Goal: Information Seeking & Learning: Compare options

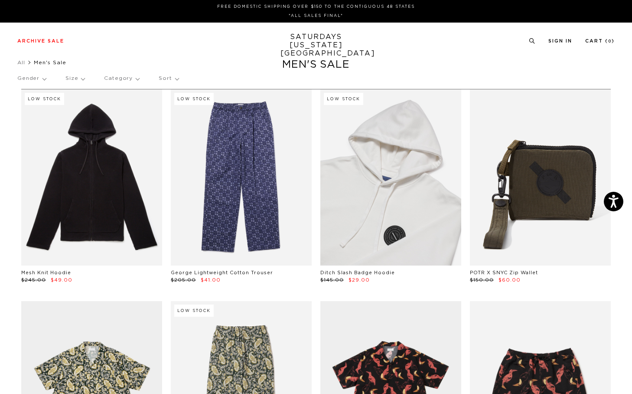
click at [375, 185] on link at bounding box center [390, 177] width 141 height 176
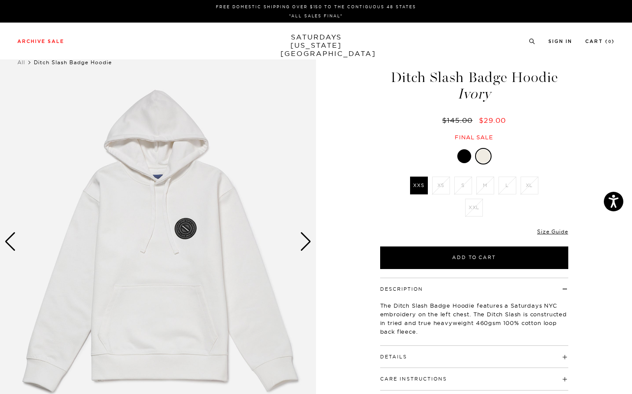
click at [463, 159] on div at bounding box center [464, 156] width 14 height 14
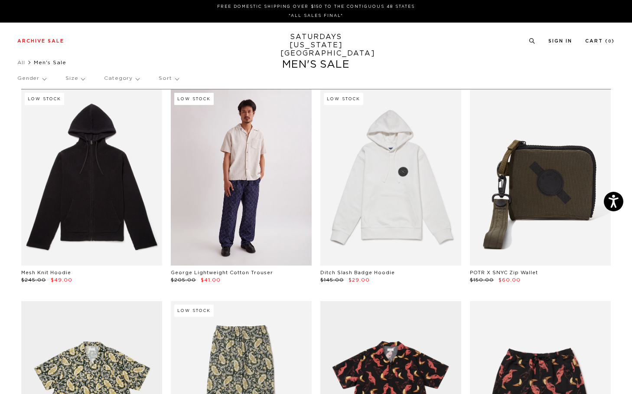
click at [191, 199] on link at bounding box center [241, 177] width 141 height 176
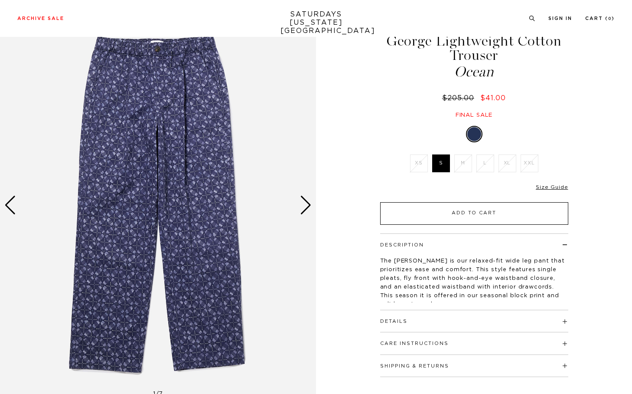
scroll to position [38, 0]
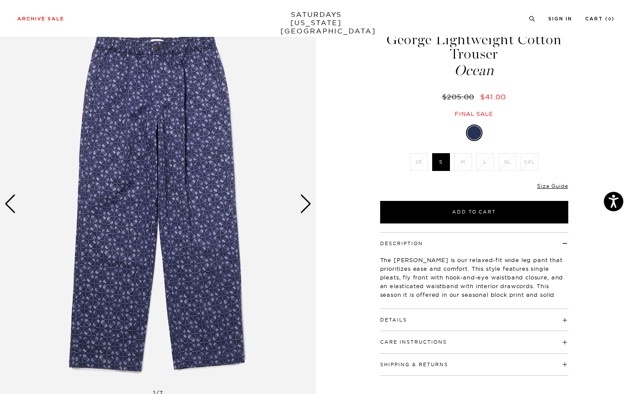
click at [469, 161] on li "M" at bounding box center [463, 162] width 22 height 18
click at [431, 163] on li "S" at bounding box center [441, 162] width 22 height 18
click at [445, 164] on label "S" at bounding box center [441, 162] width 18 height 18
click at [0, 0] on input "S" at bounding box center [0, 0] width 0 height 0
click at [307, 206] on div "Next slide" at bounding box center [306, 203] width 12 height 19
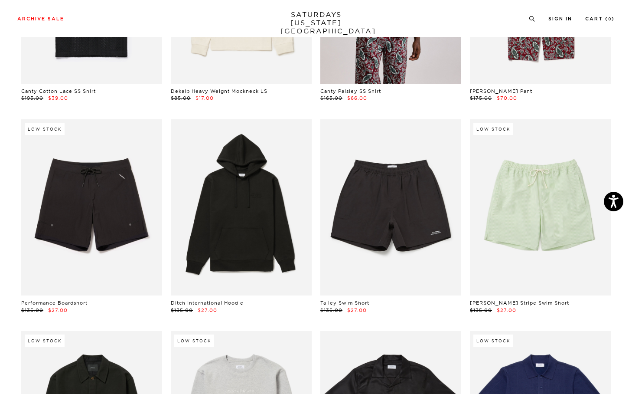
scroll to position [610, 0]
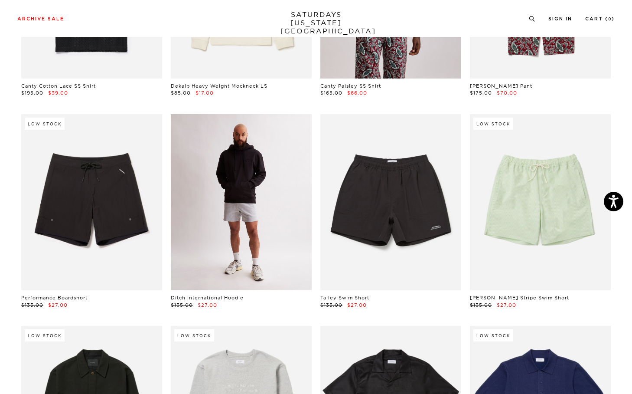
click at [222, 196] on link at bounding box center [241, 202] width 141 height 176
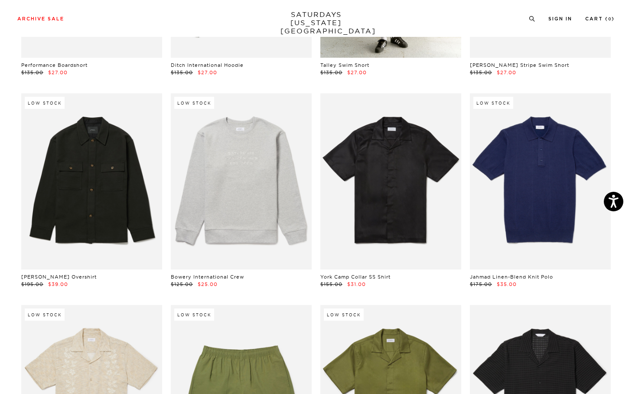
scroll to position [891, 0]
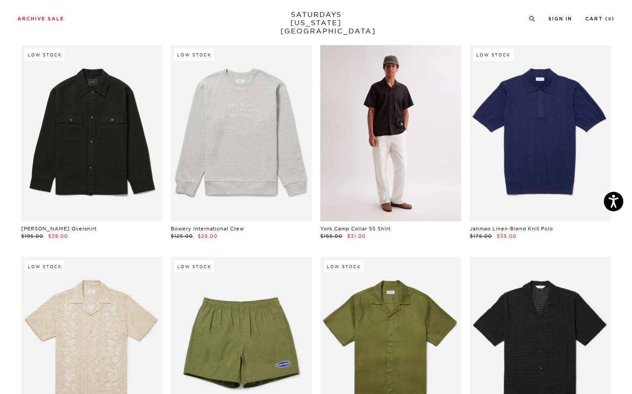
click at [391, 124] on link at bounding box center [390, 133] width 141 height 176
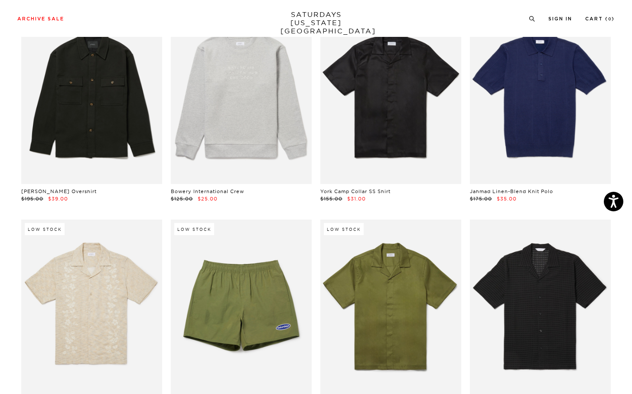
scroll to position [1011, 0]
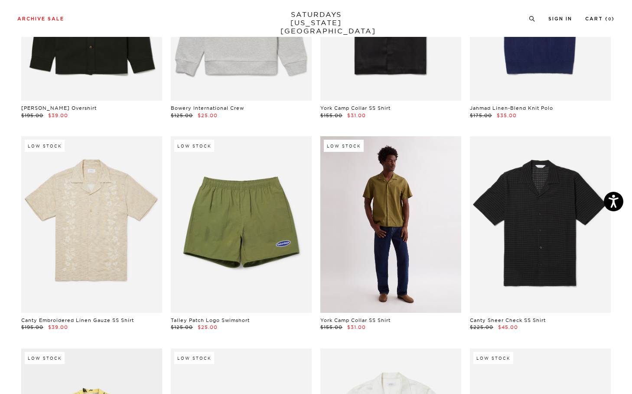
click at [409, 226] on link at bounding box center [390, 224] width 141 height 176
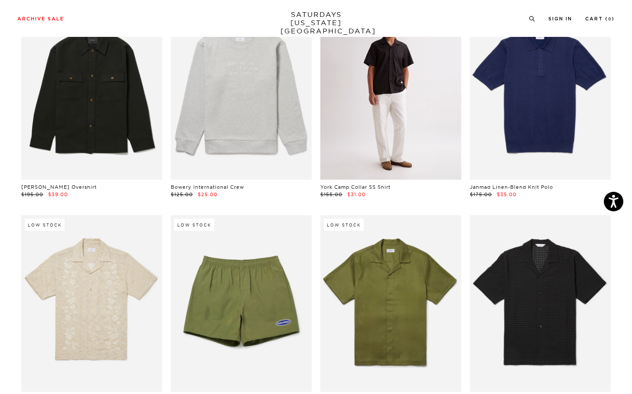
scroll to position [969, 0]
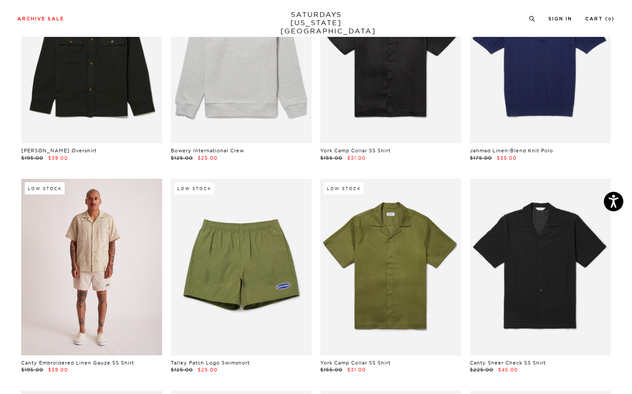
click at [94, 276] on link at bounding box center [91, 267] width 141 height 176
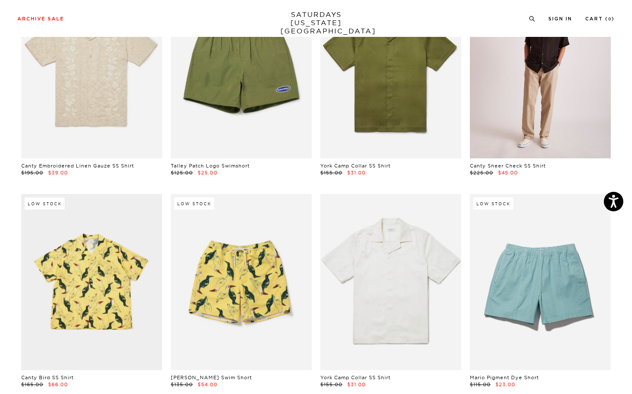
scroll to position [1242, 0]
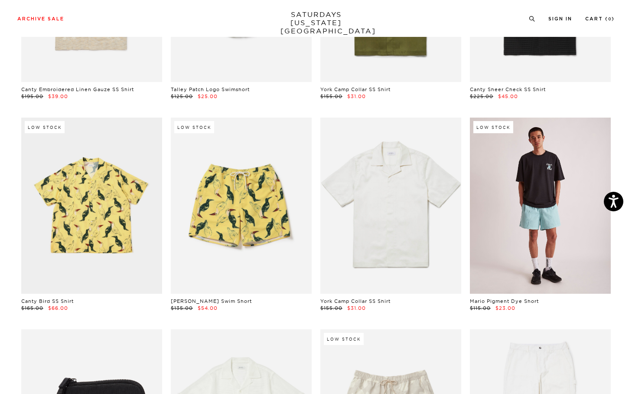
click at [534, 218] on link at bounding box center [540, 205] width 141 height 176
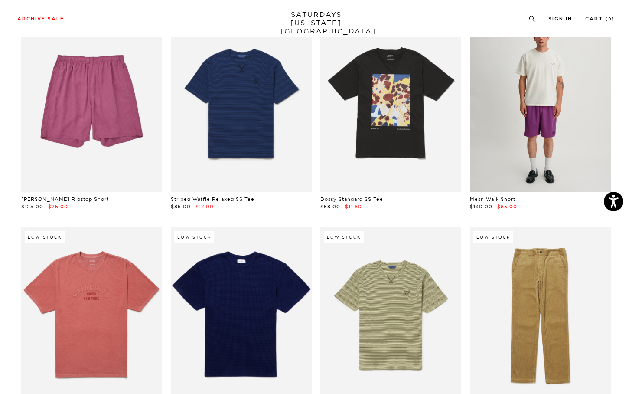
scroll to position [3682, 0]
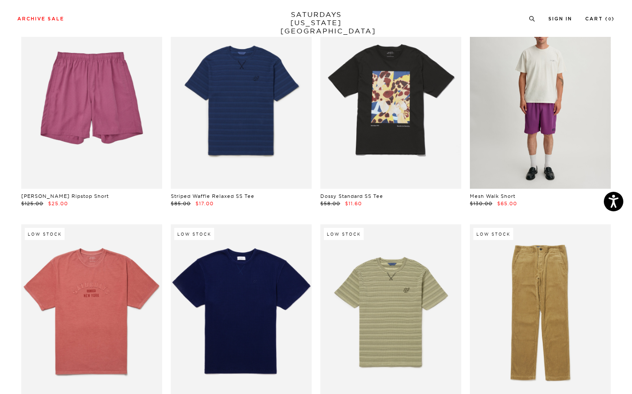
click at [536, 128] on link at bounding box center [540, 101] width 141 height 176
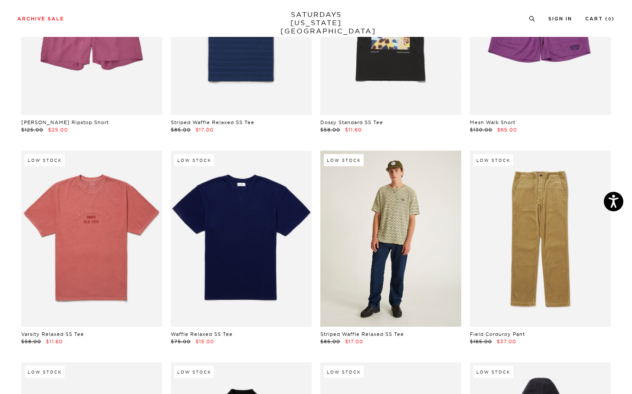
scroll to position [3765, 0]
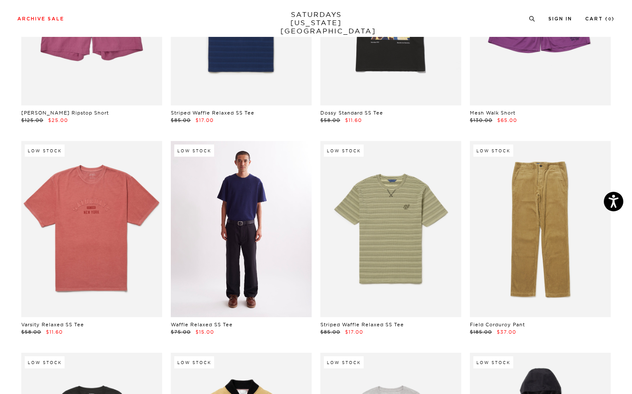
click at [222, 238] on link at bounding box center [241, 229] width 141 height 176
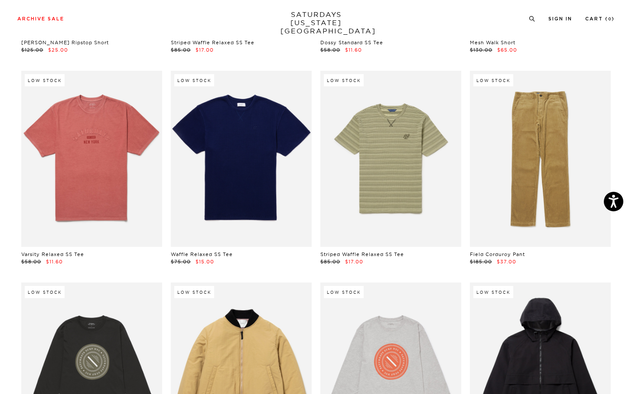
scroll to position [3837, 0]
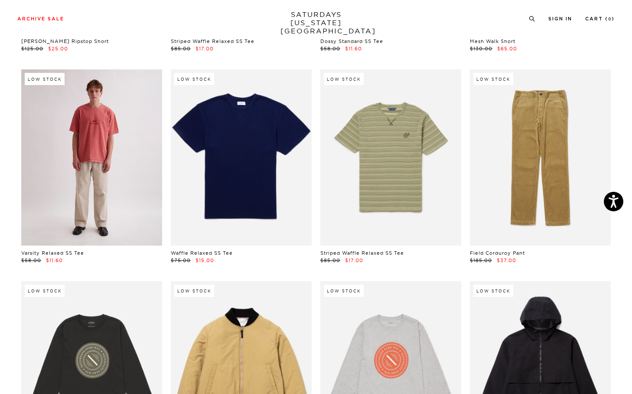
click at [101, 202] on link at bounding box center [91, 157] width 141 height 176
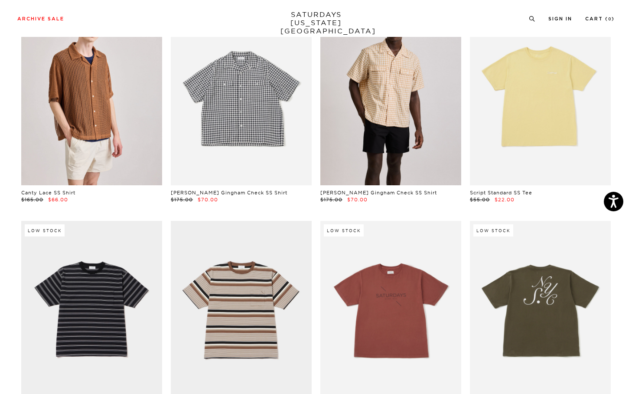
scroll to position [8599, 0]
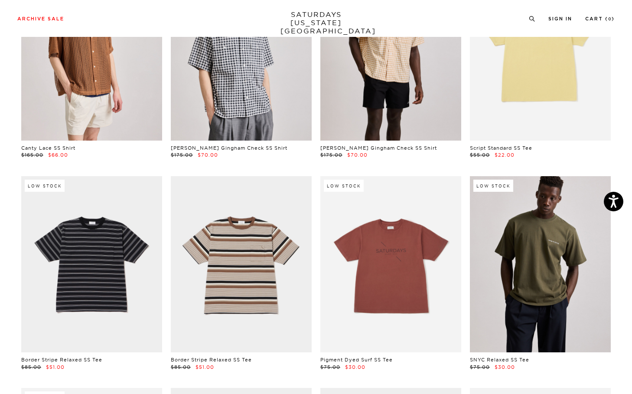
click at [574, 297] on link at bounding box center [540, 264] width 141 height 176
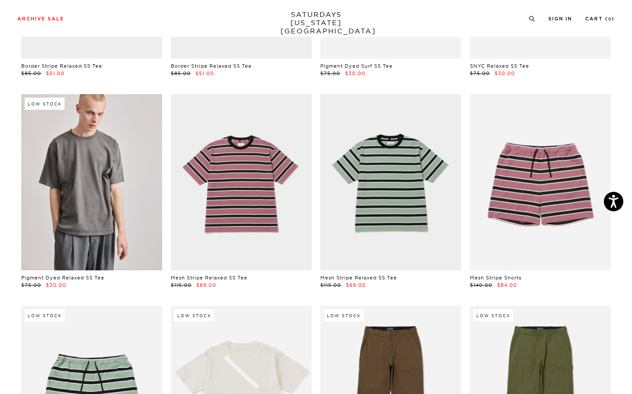
scroll to position [8896, 0]
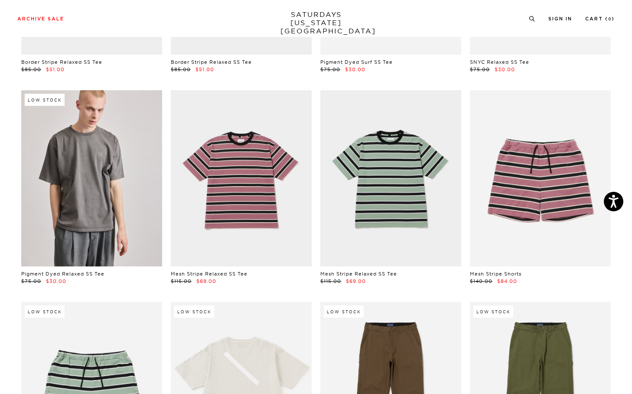
click at [95, 180] on link at bounding box center [91, 178] width 141 height 176
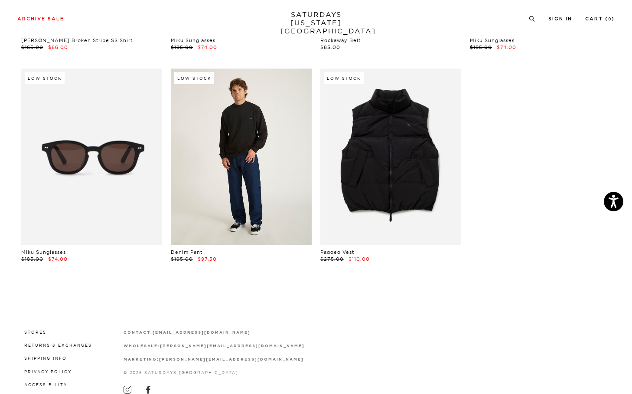
scroll to position [10549, 0]
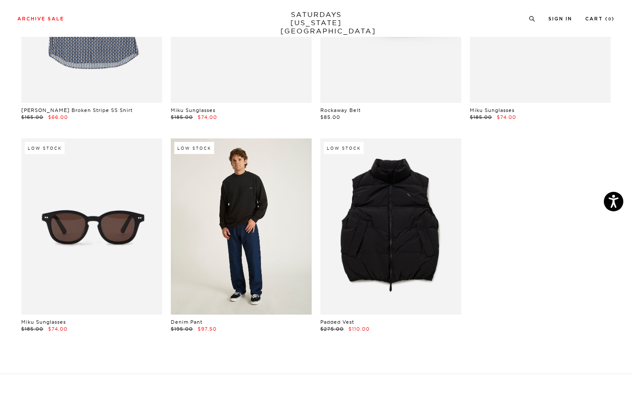
click at [261, 233] on link at bounding box center [241, 226] width 141 height 176
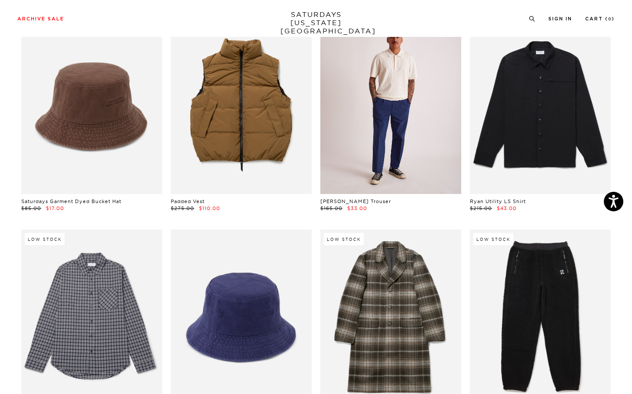
scroll to position [4232, 0]
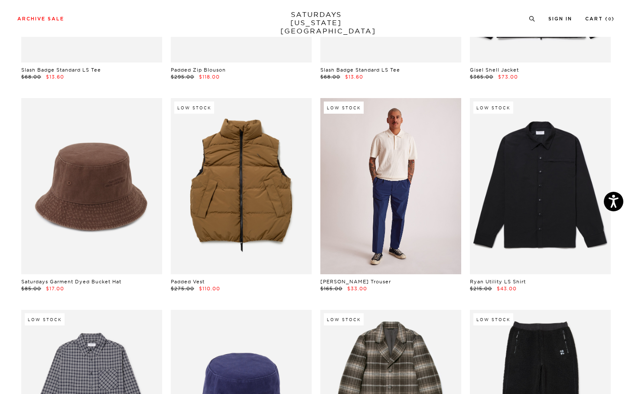
click at [403, 139] on link at bounding box center [390, 186] width 141 height 176
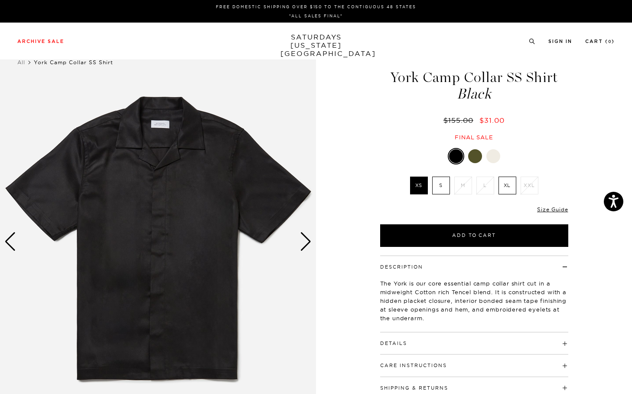
click at [440, 179] on label "S" at bounding box center [441, 185] width 18 height 18
click at [0, 0] on input "S" at bounding box center [0, 0] width 0 height 0
click at [297, 242] on img at bounding box center [158, 241] width 316 height 395
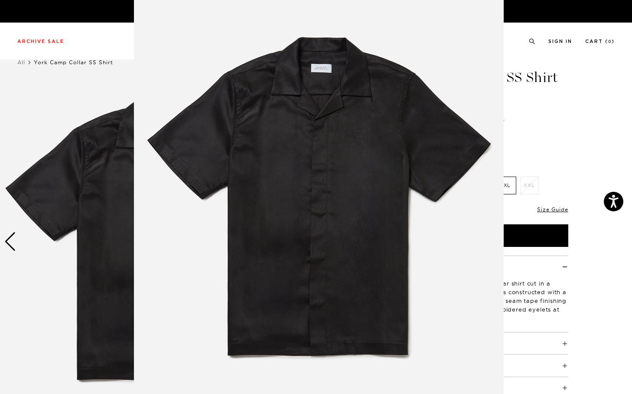
scroll to position [20, 0]
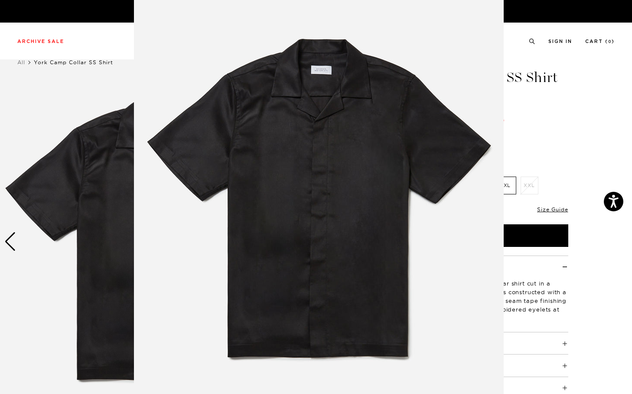
click at [587, 132] on figure at bounding box center [316, 197] width 632 height 394
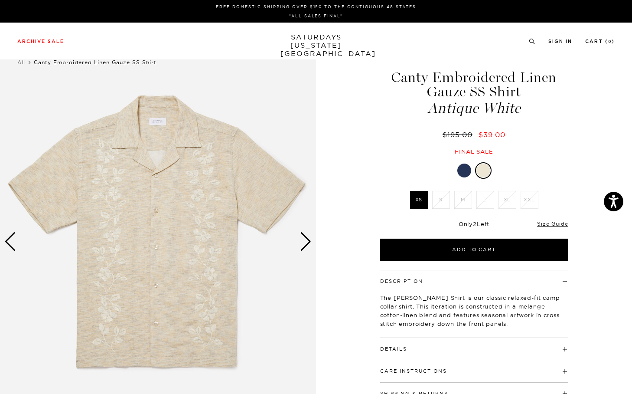
click at [465, 175] on div at bounding box center [464, 170] width 14 height 14
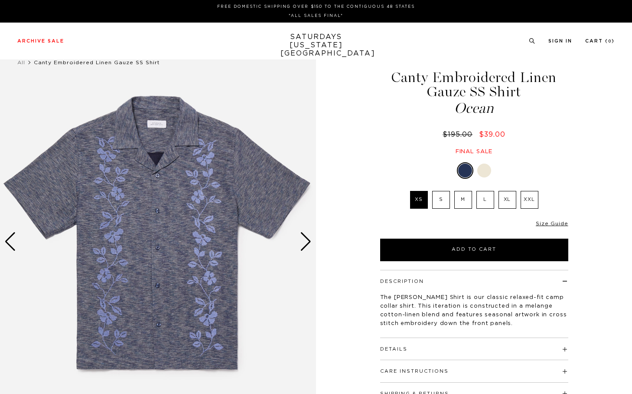
click at [462, 196] on label "M" at bounding box center [463, 200] width 18 height 18
click at [0, 0] on input "M" at bounding box center [0, 0] width 0 height 0
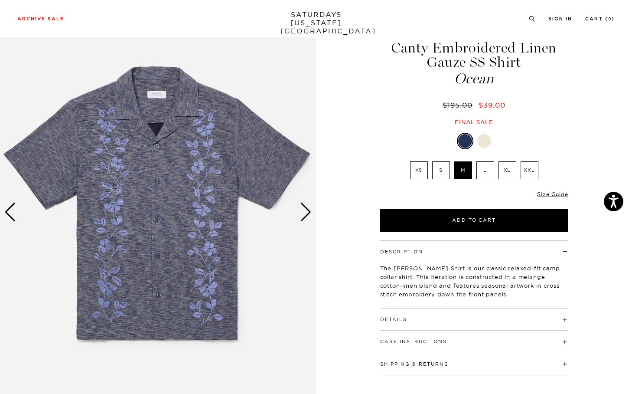
scroll to position [31, 0]
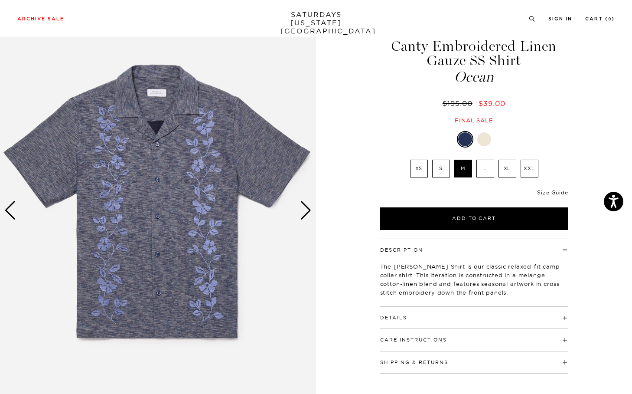
click at [313, 200] on img at bounding box center [158, 210] width 316 height 395
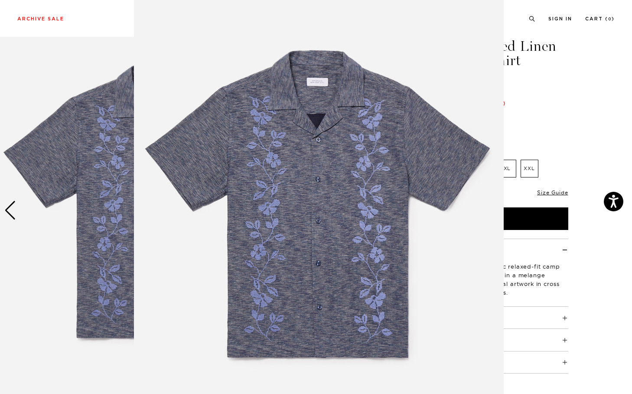
scroll to position [8, 0]
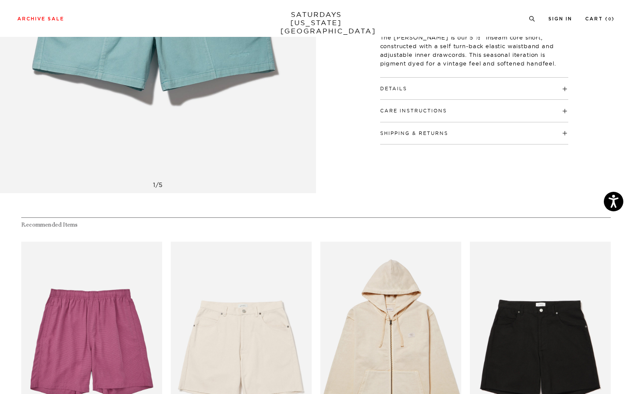
scroll to position [367, 0]
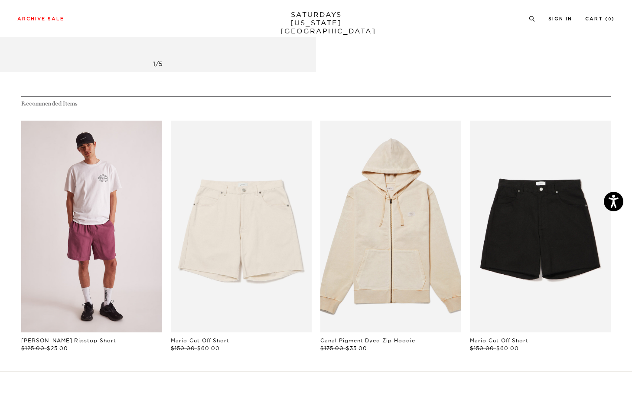
click at [115, 220] on link "files/MS2421CS01-VIOLET-QUARTZ_02_1.jpg" at bounding box center [91, 227] width 141 height 212
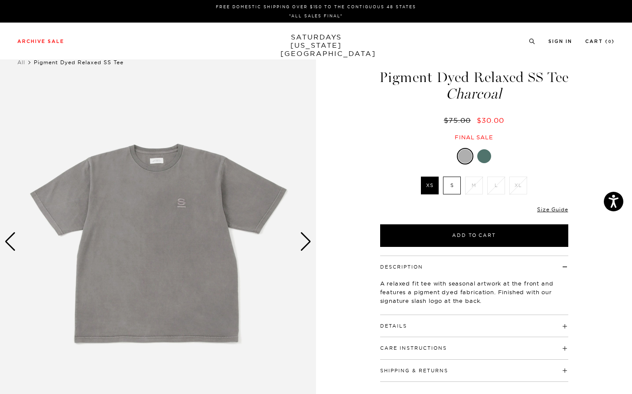
click at [452, 190] on label "S" at bounding box center [452, 185] width 18 height 18
click at [0, 0] on input "S" at bounding box center [0, 0] width 0 height 0
click at [486, 153] on div at bounding box center [484, 156] width 14 height 14
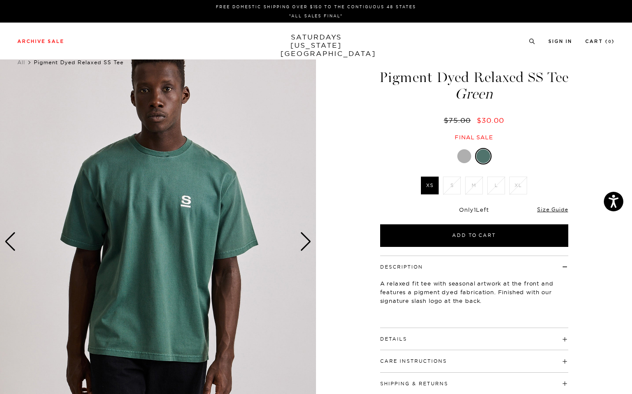
click at [465, 156] on div at bounding box center [464, 156] width 14 height 14
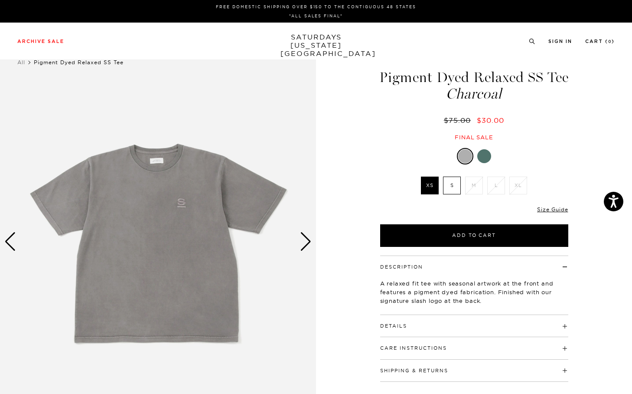
click at [296, 239] on img at bounding box center [158, 241] width 316 height 395
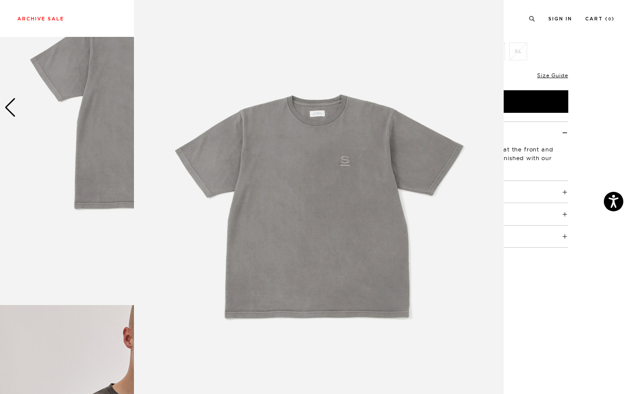
scroll to position [297, 0]
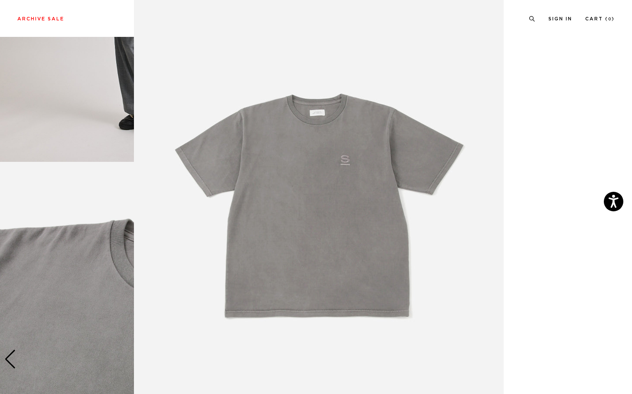
scroll to position [17, 0]
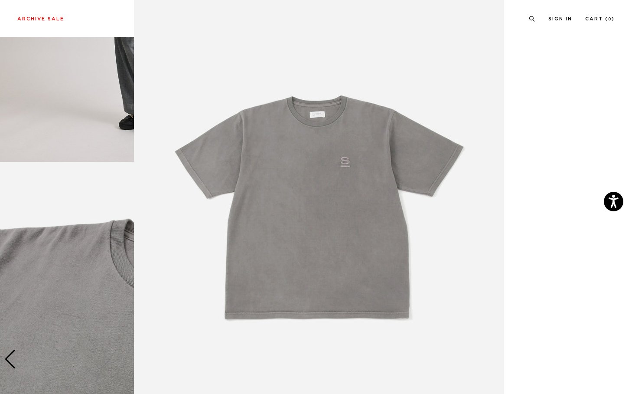
click at [546, 100] on figure at bounding box center [316, 197] width 632 height 394
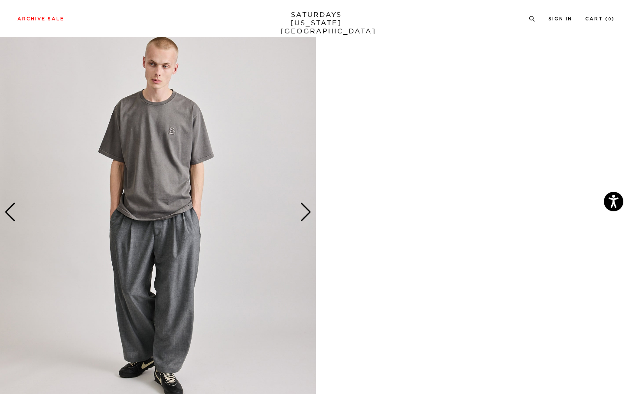
scroll to position [804, 0]
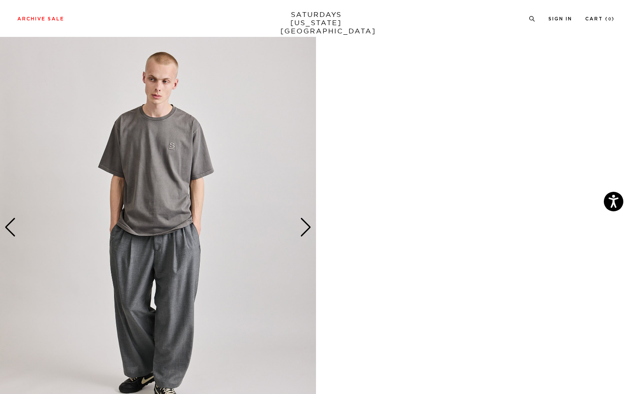
click at [310, 230] on div "Next slide" at bounding box center [306, 227] width 12 height 19
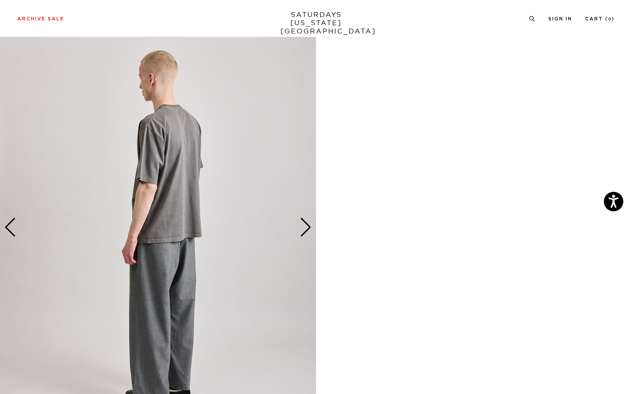
click at [309, 229] on div "Next slide" at bounding box center [306, 227] width 12 height 19
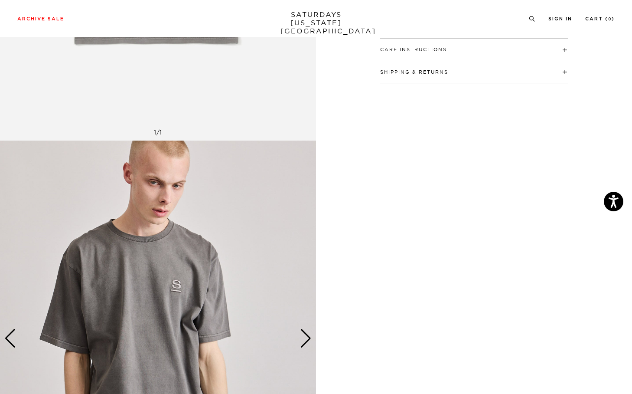
scroll to position [0, 0]
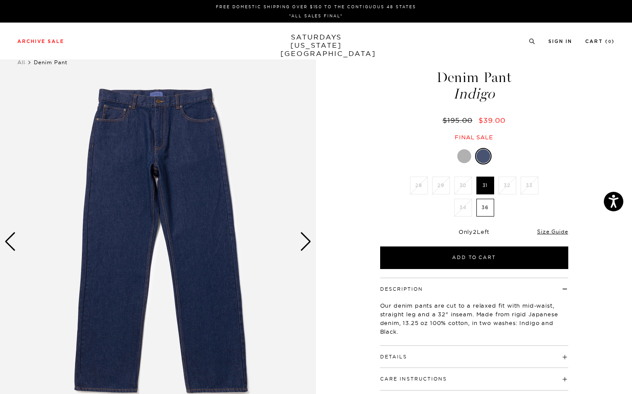
click at [305, 246] on div "Next slide" at bounding box center [306, 241] width 12 height 19
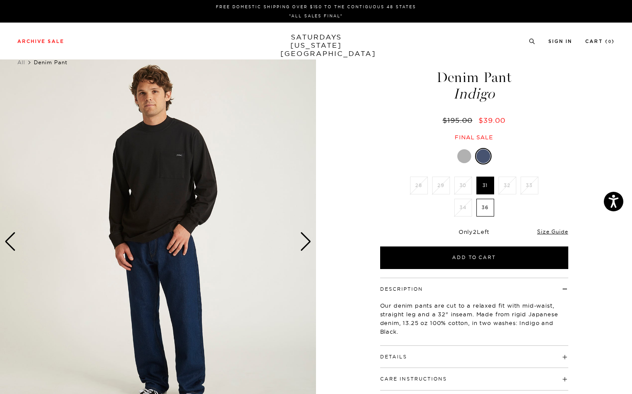
click at [305, 246] on div "Next slide" at bounding box center [306, 241] width 12 height 19
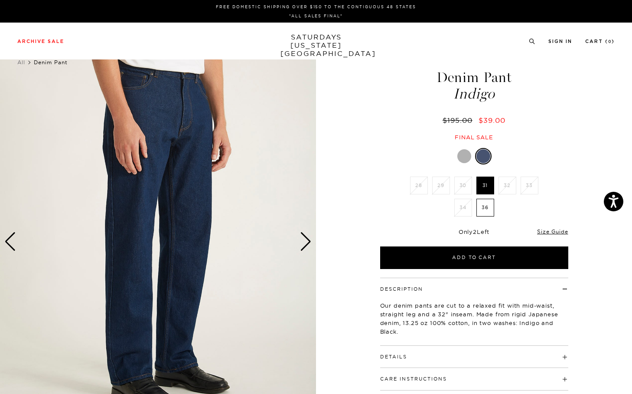
click at [463, 156] on div at bounding box center [464, 156] width 14 height 14
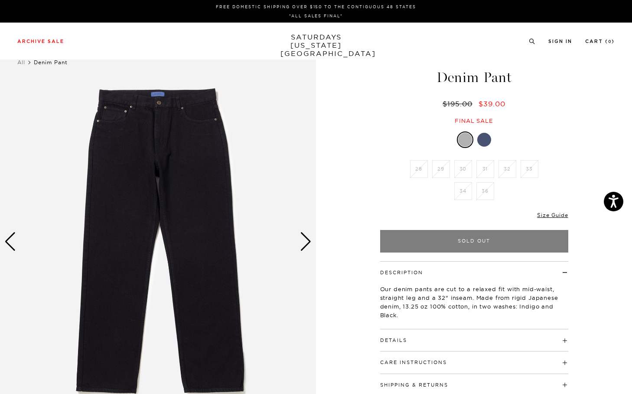
click at [482, 144] on div at bounding box center [484, 140] width 14 height 14
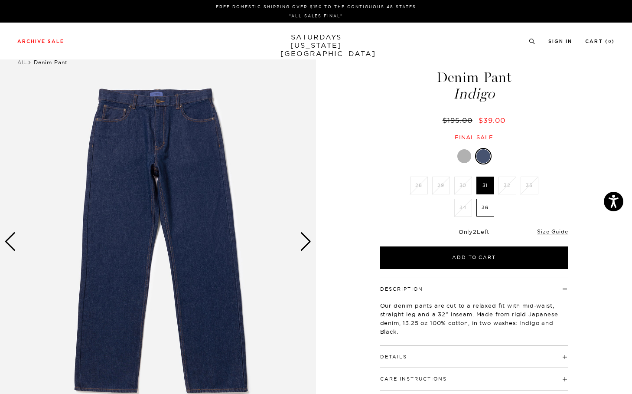
click at [306, 238] on div "Next slide" at bounding box center [306, 241] width 12 height 19
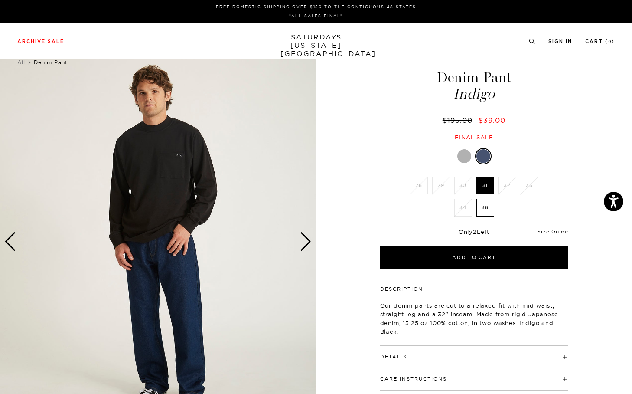
click at [306, 238] on div "Next slide" at bounding box center [306, 241] width 12 height 19
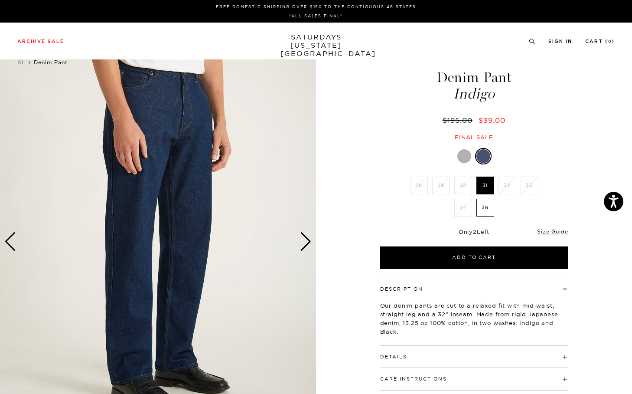
click at [306, 238] on div "Next slide" at bounding box center [306, 241] width 12 height 19
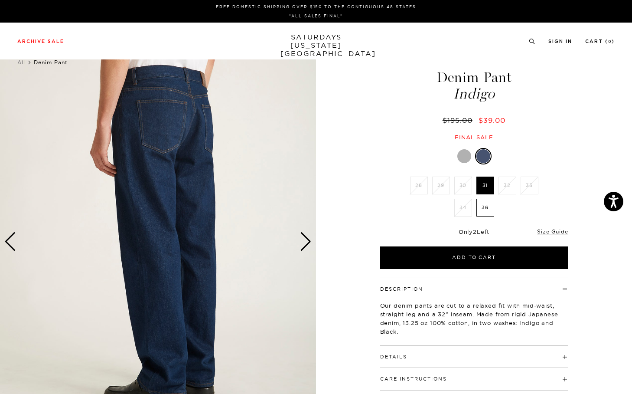
click at [306, 238] on div "Next slide" at bounding box center [306, 241] width 12 height 19
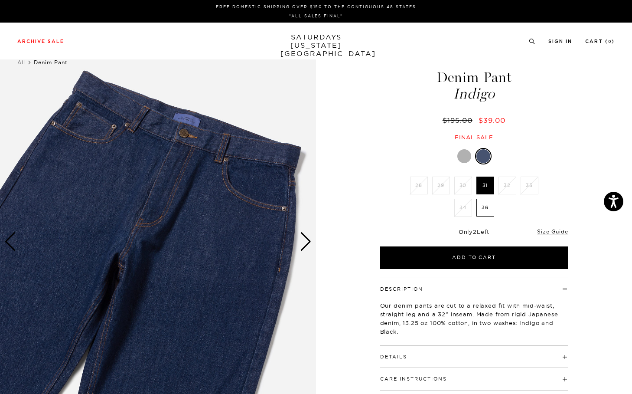
click at [306, 238] on div "Next slide" at bounding box center [306, 241] width 12 height 19
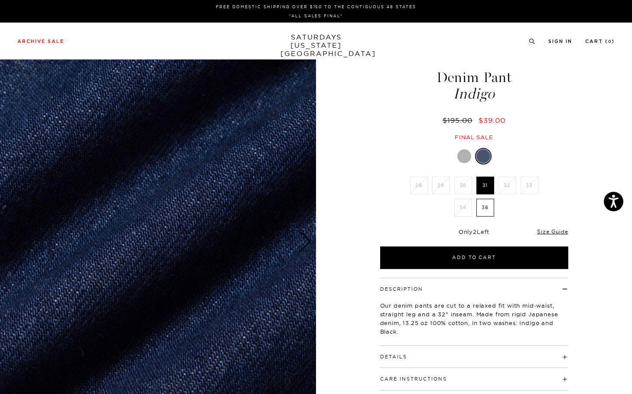
click at [306, 238] on div "Next slide" at bounding box center [306, 241] width 12 height 19
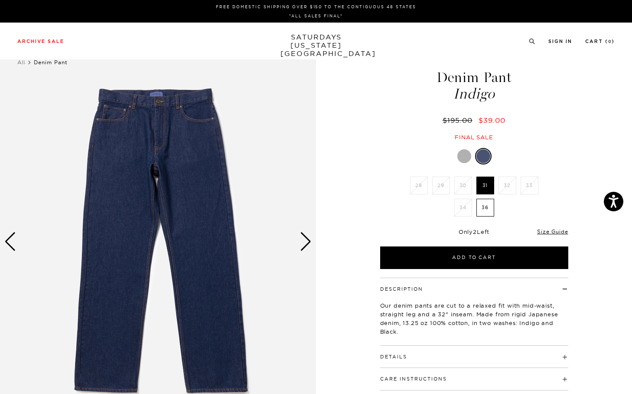
click at [306, 238] on div "Next slide" at bounding box center [306, 241] width 12 height 19
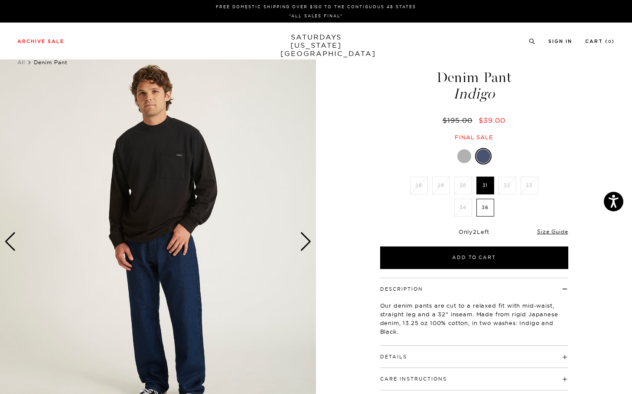
click at [306, 238] on div "Next slide" at bounding box center [306, 241] width 12 height 19
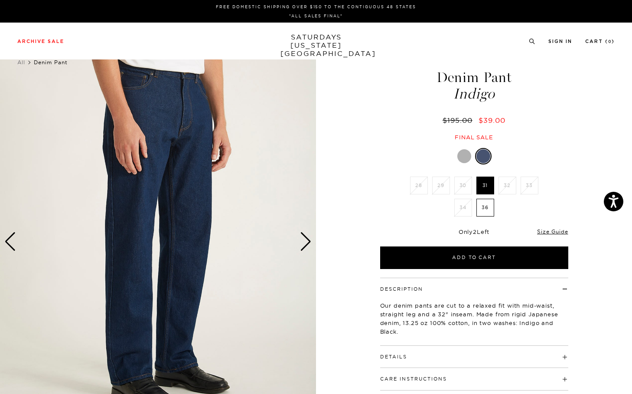
click at [306, 238] on div "Next slide" at bounding box center [306, 241] width 12 height 19
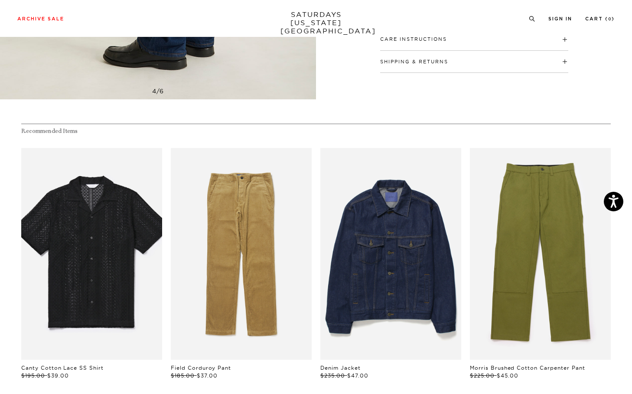
scroll to position [408, 0]
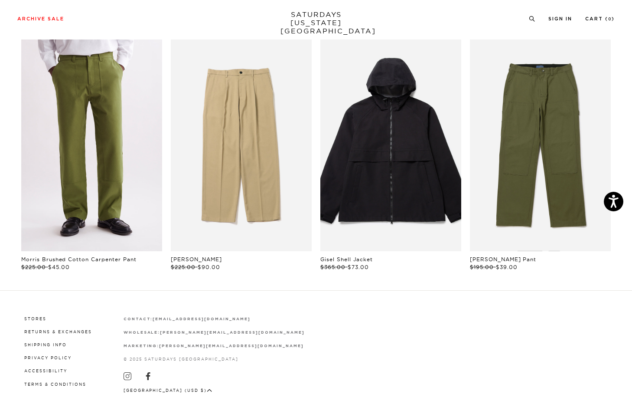
scroll to position [445, 0]
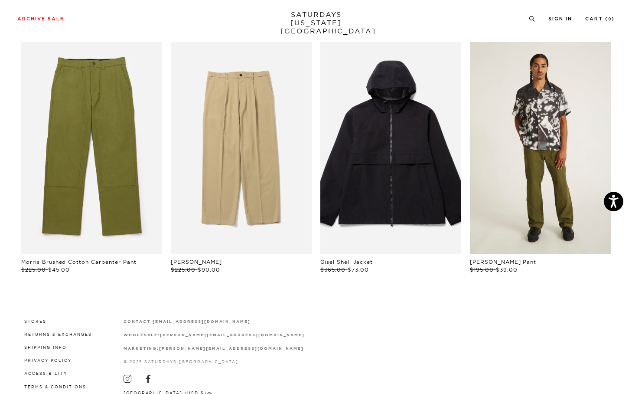
click at [512, 196] on link "files/M32420SS01-BLACK_03_1.jpg" at bounding box center [540, 148] width 141 height 212
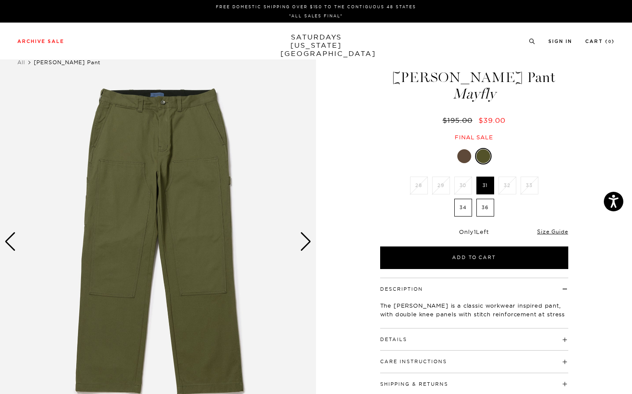
click at [306, 235] on div "Next slide" at bounding box center [306, 241] width 12 height 19
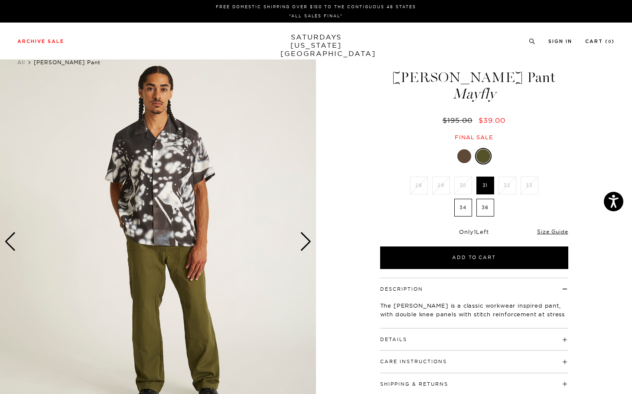
click at [306, 235] on div "Next slide" at bounding box center [306, 241] width 12 height 19
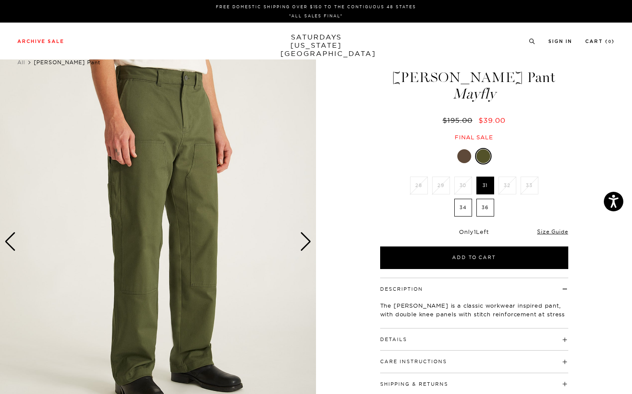
click at [460, 159] on div at bounding box center [464, 156] width 14 height 14
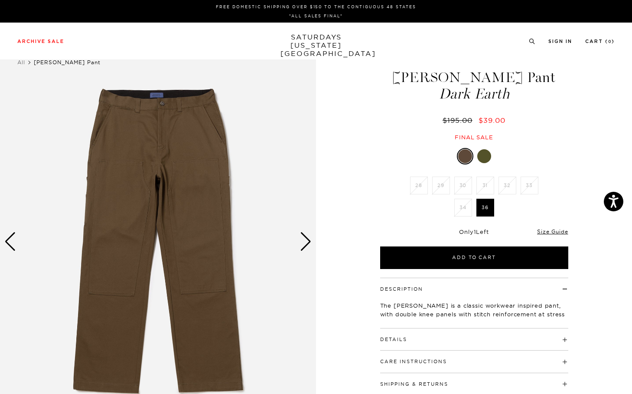
click at [486, 155] on div at bounding box center [484, 156] width 14 height 14
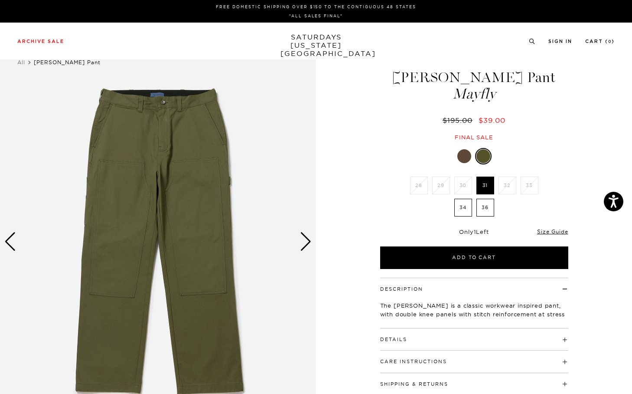
click at [301, 242] on div "Next slide" at bounding box center [306, 241] width 12 height 19
